Goal: Information Seeking & Learning: Learn about a topic

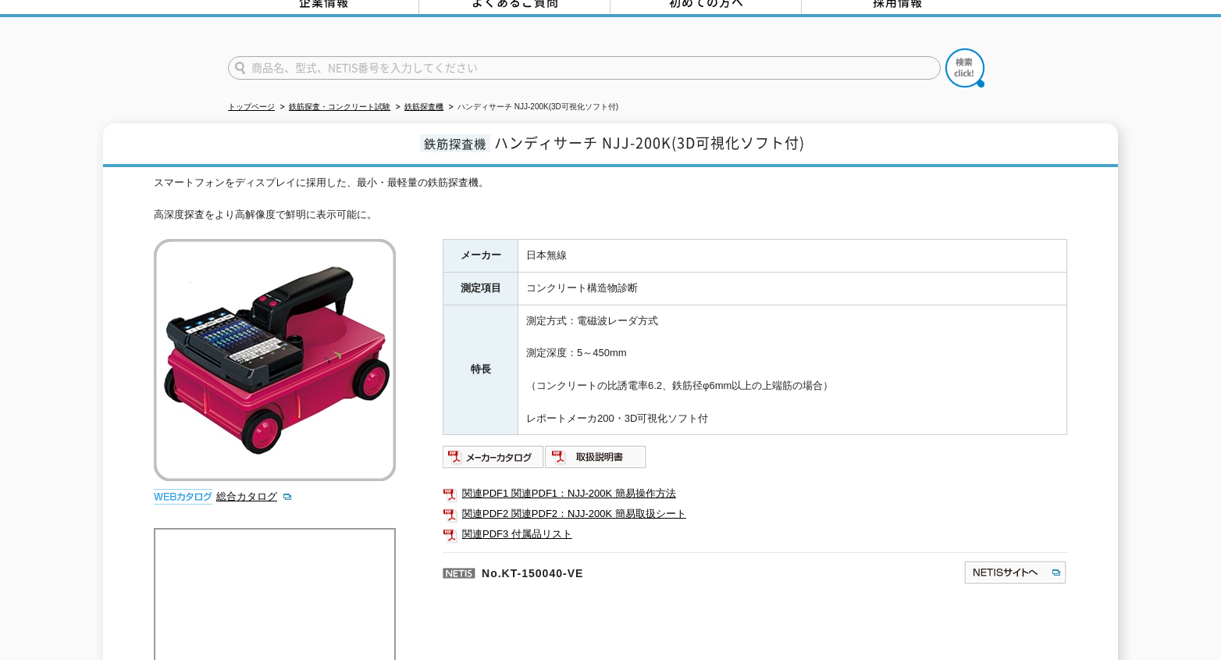
scroll to position [78, 0]
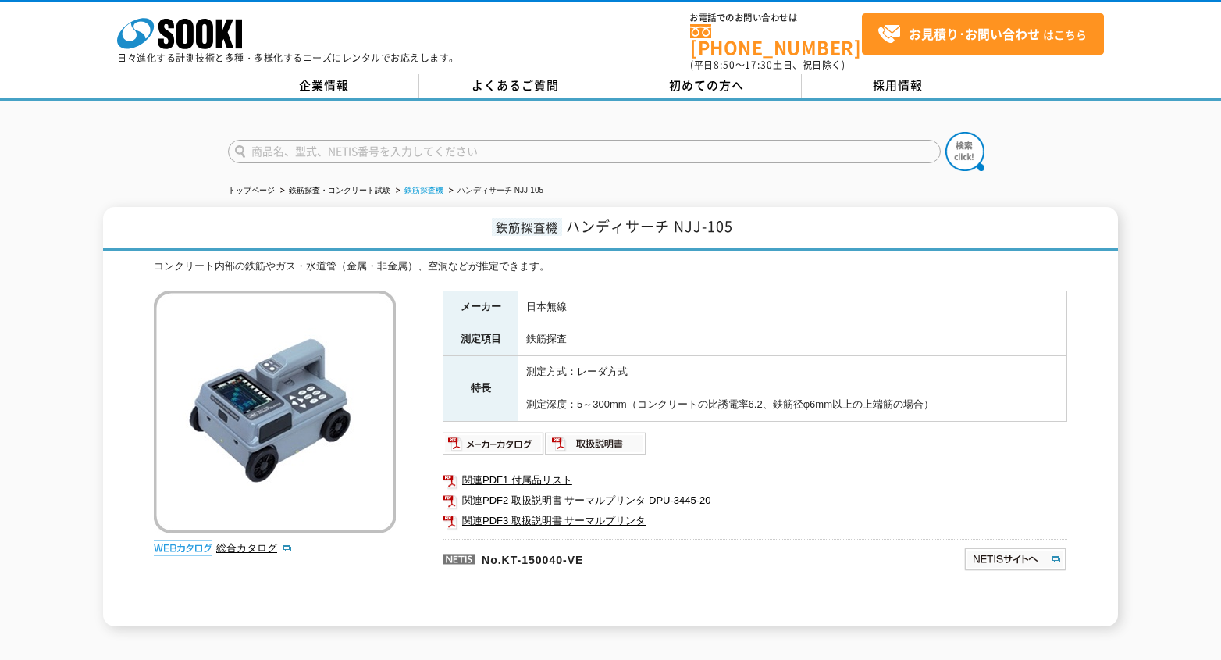
click at [434, 186] on link "鉄筋探査機" at bounding box center [423, 190] width 39 height 9
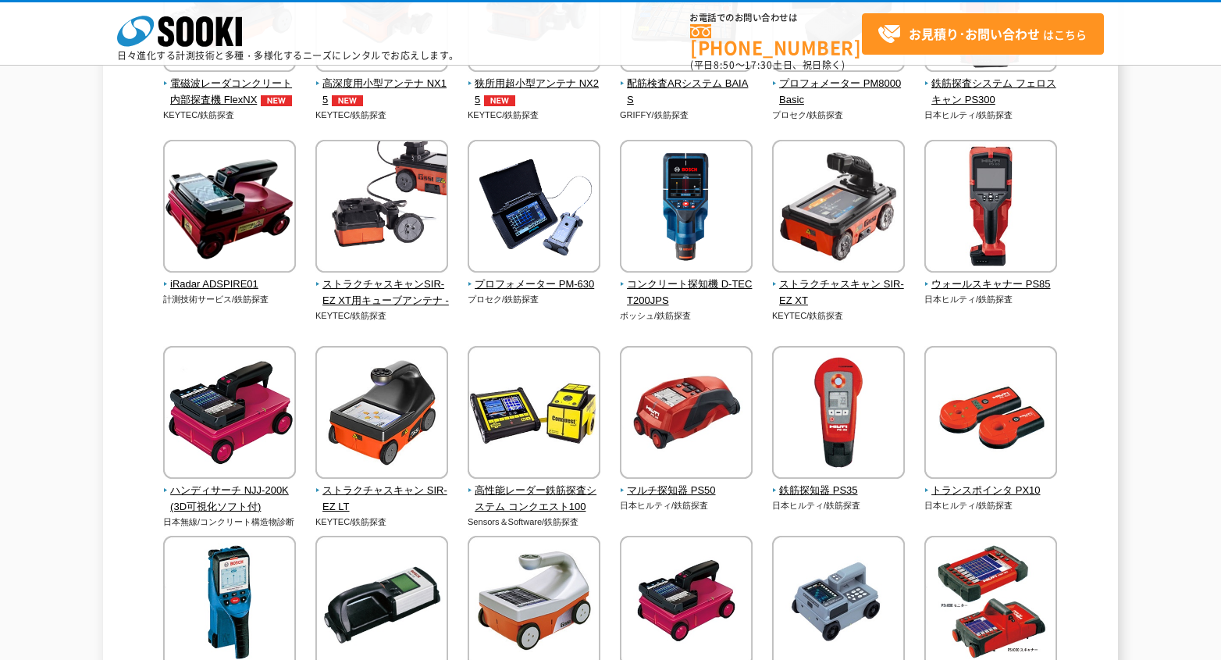
scroll to position [461, 0]
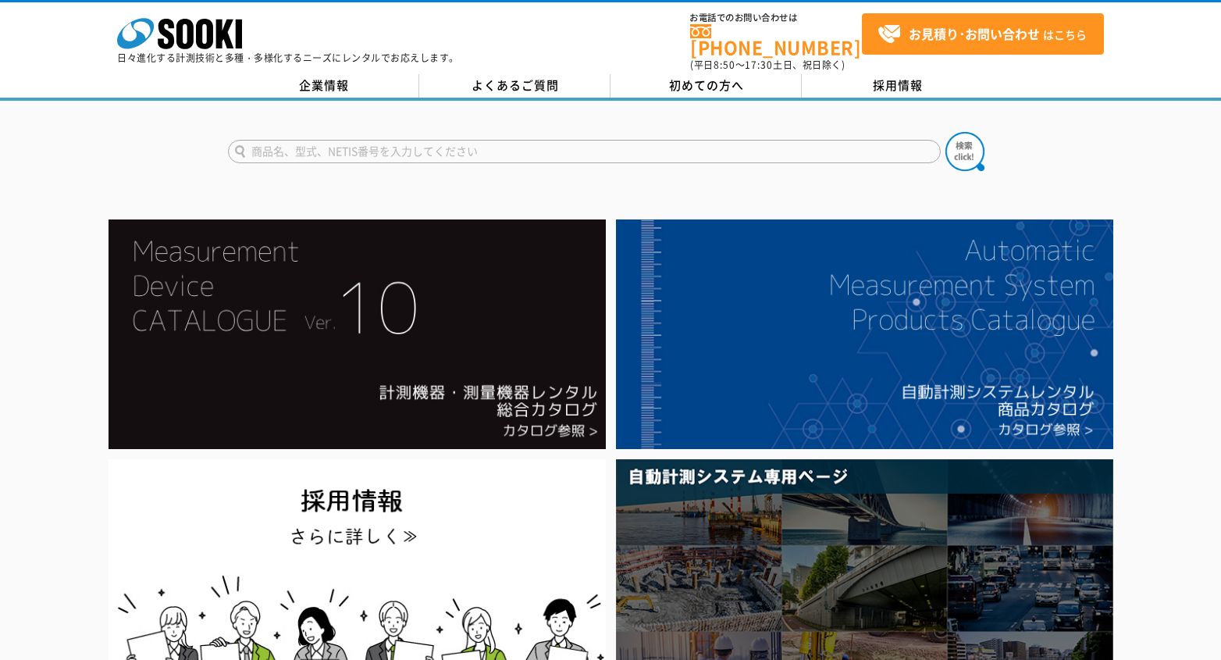
click at [263, 214] on li at bounding box center [356, 334] width 507 height 240
click at [529, 80] on link "よくあるご質問" at bounding box center [514, 85] width 191 height 23
